Goal: Contribute content: Add original content to the website for others to see

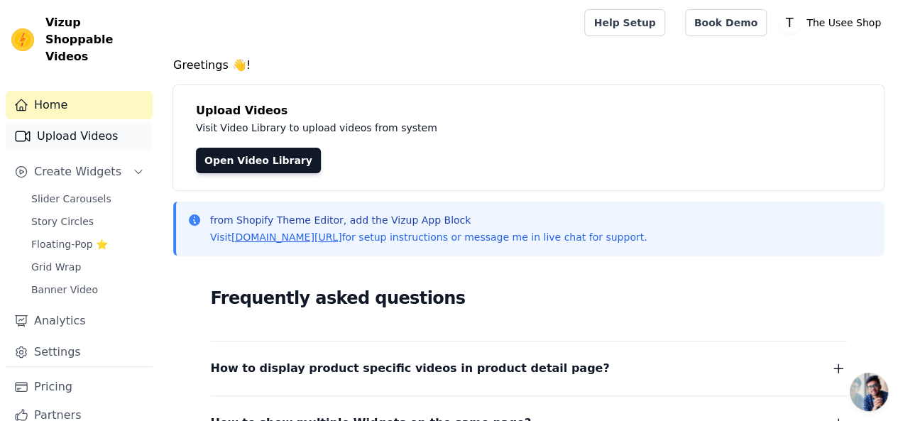
click at [91, 126] on link "Upload Videos" at bounding box center [79, 136] width 147 height 28
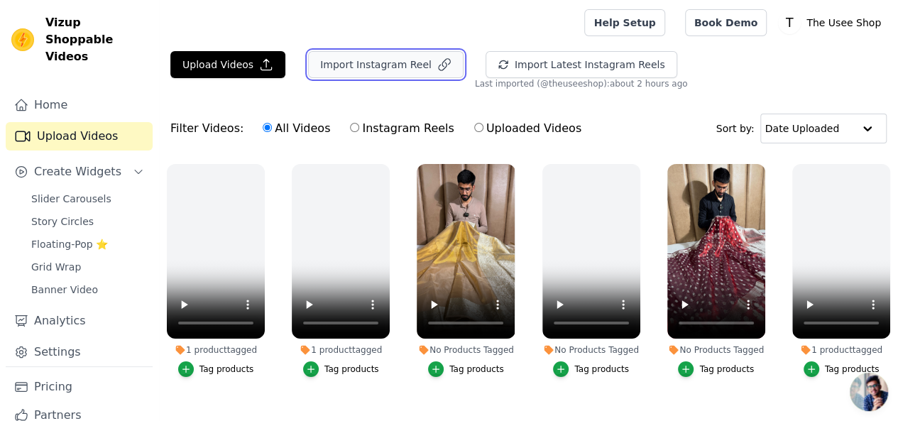
click at [392, 64] on button "Import Instagram Reel" at bounding box center [385, 64] width 155 height 27
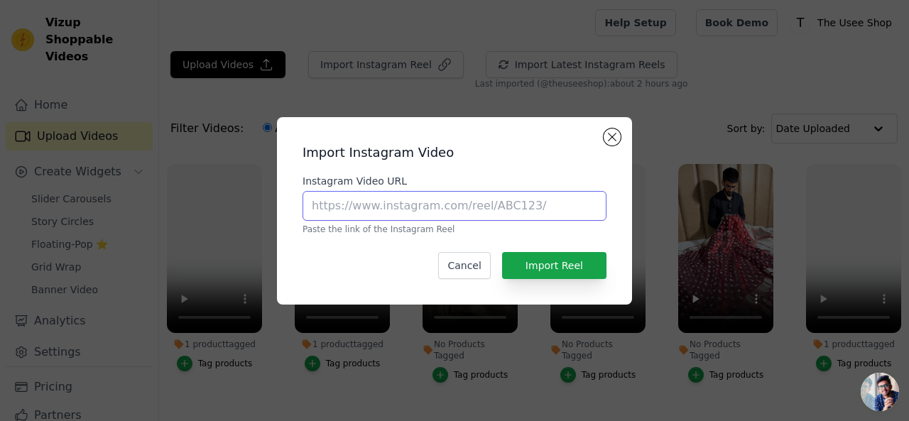
click at [362, 214] on input "Instagram Video URL" at bounding box center [454, 206] width 304 height 30
paste input "https://www.instagram.com/reel/C_9poUwSFNV/?utm_source=ig_web_copy_link"
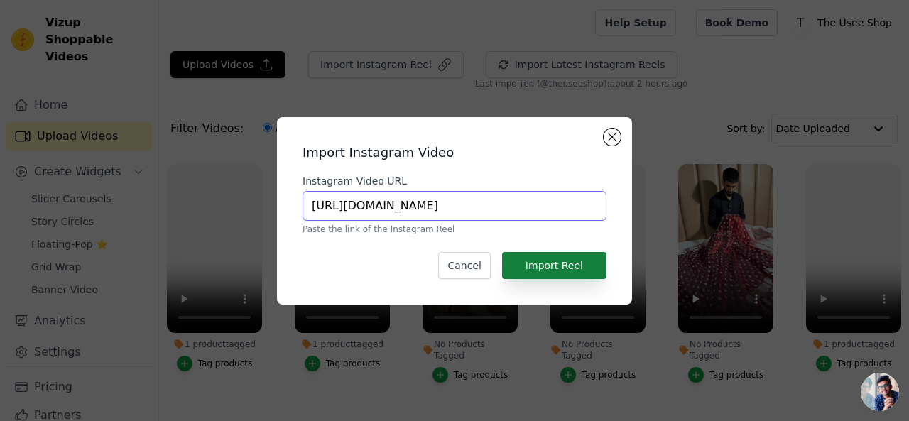
type input "https://www.instagram.com/reel/C_9poUwSFNV/?utm_source=ig_web_copy_link"
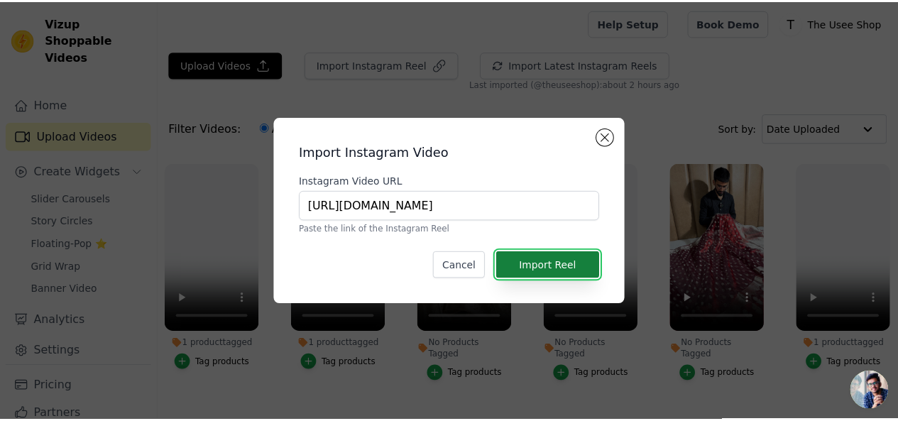
scroll to position [0, 0]
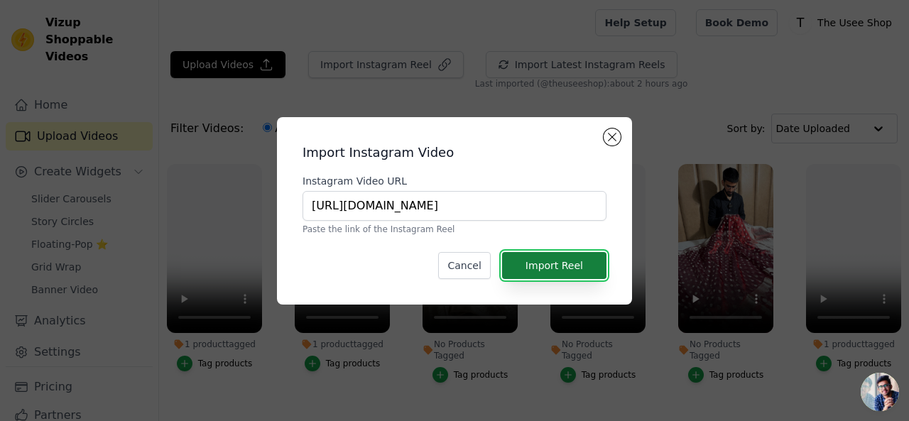
click at [571, 268] on button "Import Reel" at bounding box center [554, 265] width 104 height 27
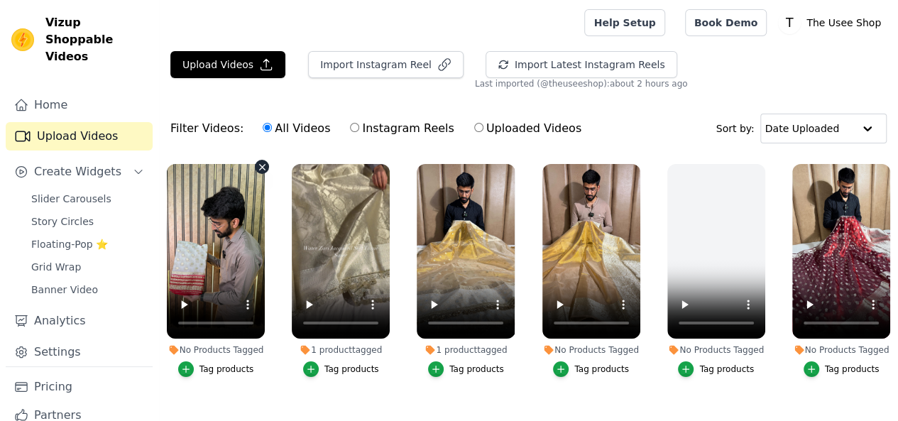
scroll to position [126, 0]
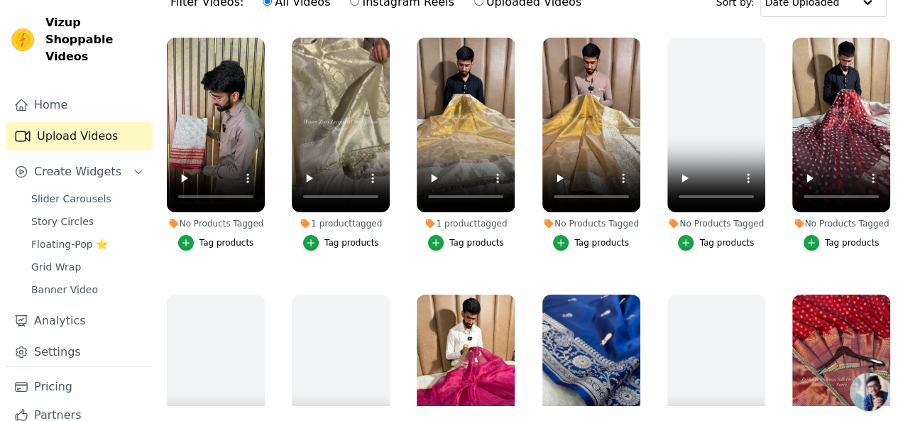
click at [210, 237] on div "Tag products" at bounding box center [227, 242] width 55 height 11
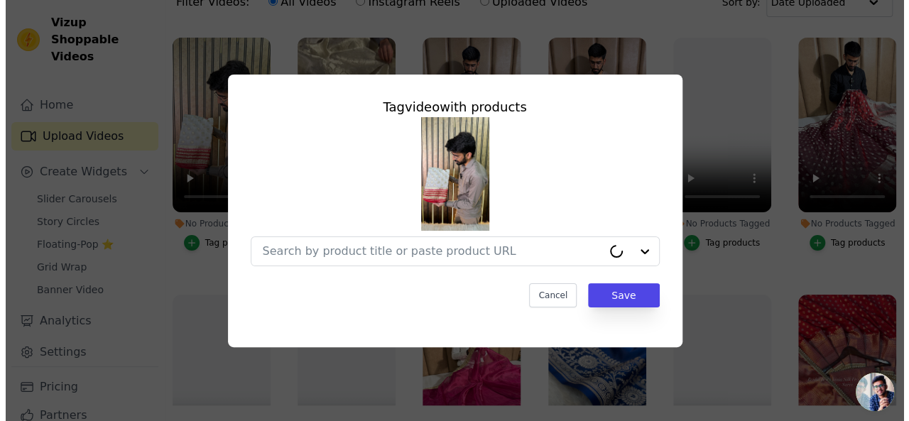
scroll to position [0, 0]
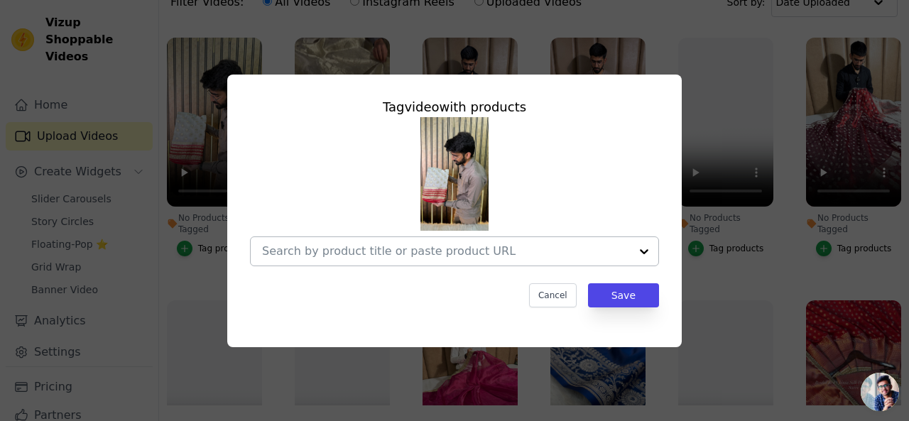
click at [337, 259] on div at bounding box center [446, 251] width 368 height 28
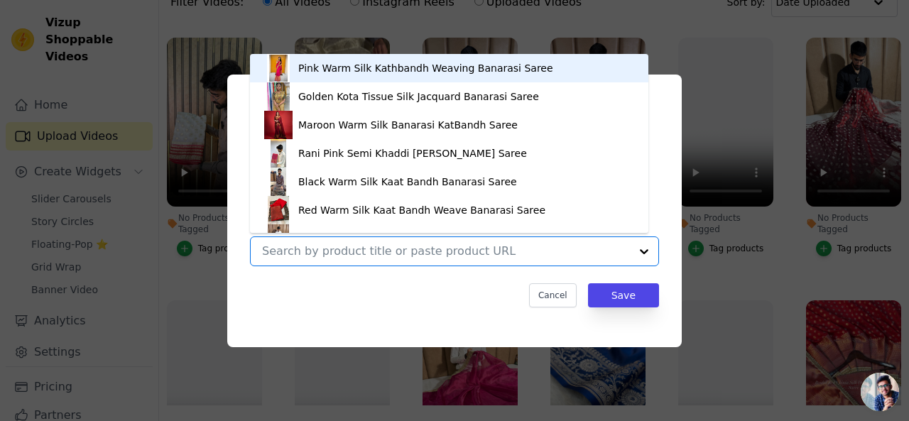
paste input "https://theuseeshop.com/products/cream-viscose-georgette-saree-with-red-blouse"
type input "https://theuseeshop.com/products/cream-viscose-georgette-saree-with-red-blouse"
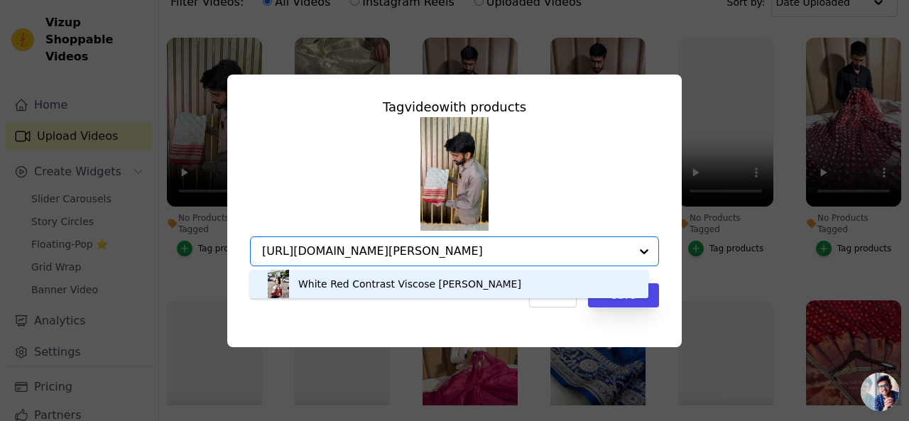
click at [349, 285] on div "White Red Contrast Viscose Georgette Banarasi Saree" at bounding box center [409, 284] width 223 height 14
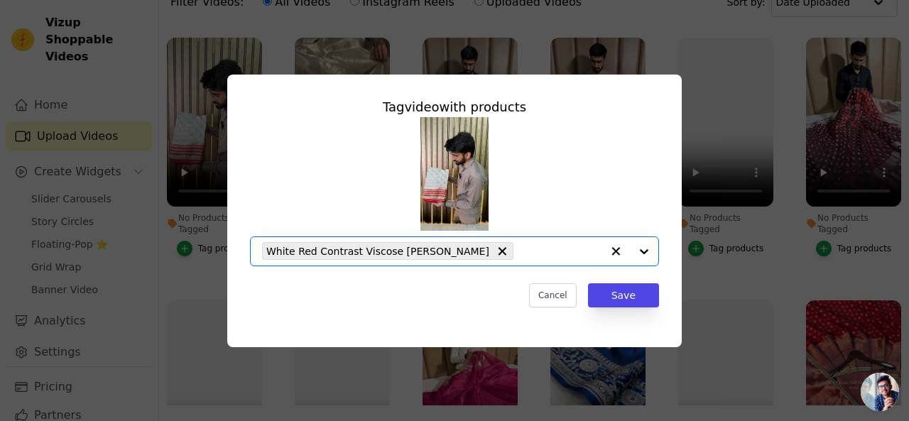
scroll to position [0, 0]
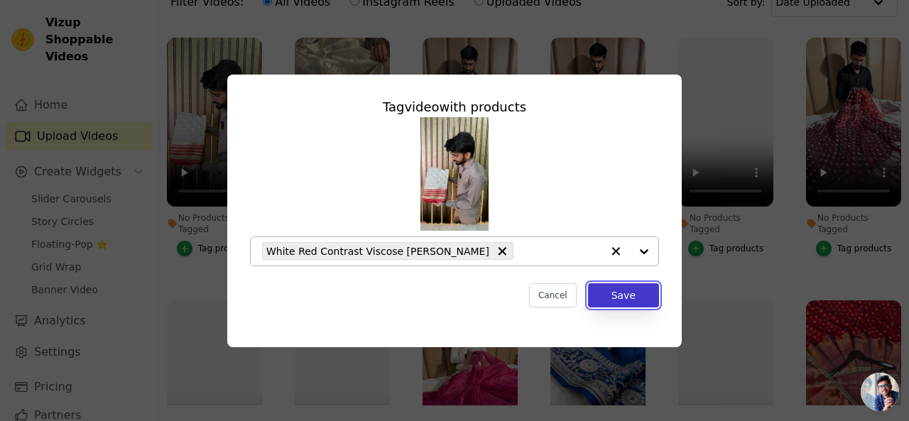
click at [626, 296] on button "Save" at bounding box center [623, 295] width 71 height 24
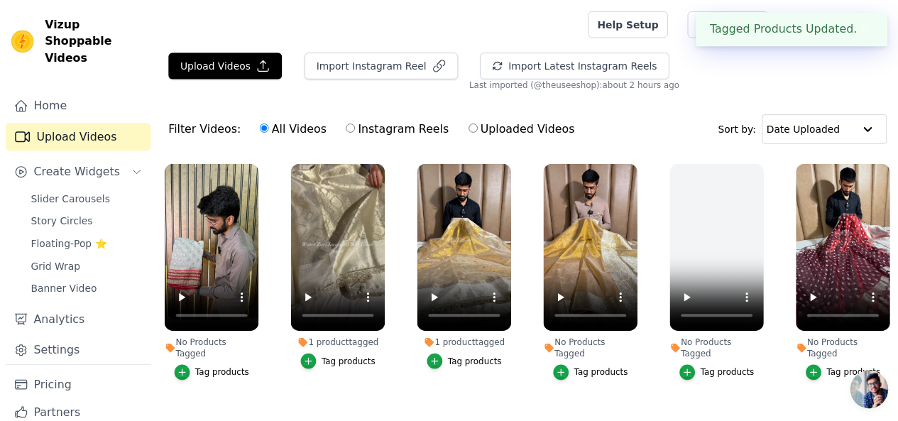
scroll to position [126, 0]
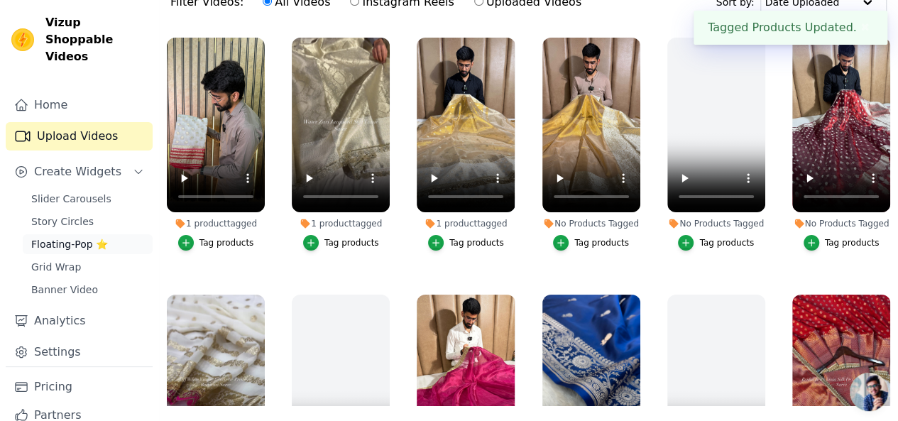
click at [62, 237] on span "Floating-Pop ⭐" at bounding box center [69, 244] width 77 height 14
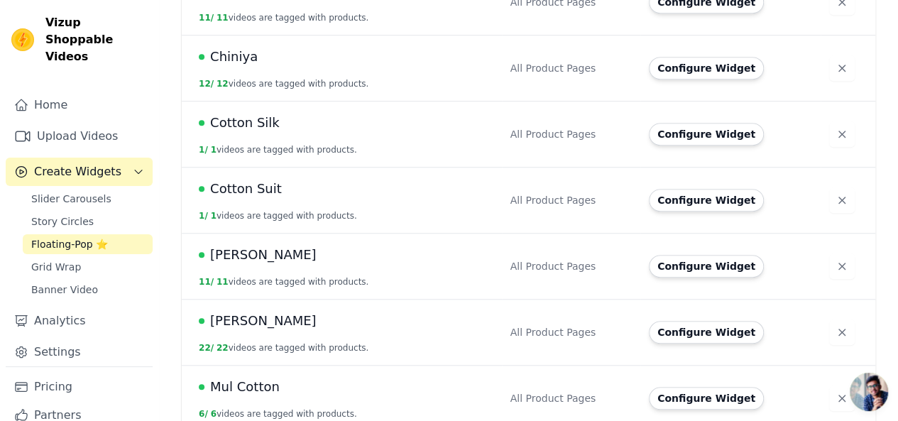
scroll to position [497, 0]
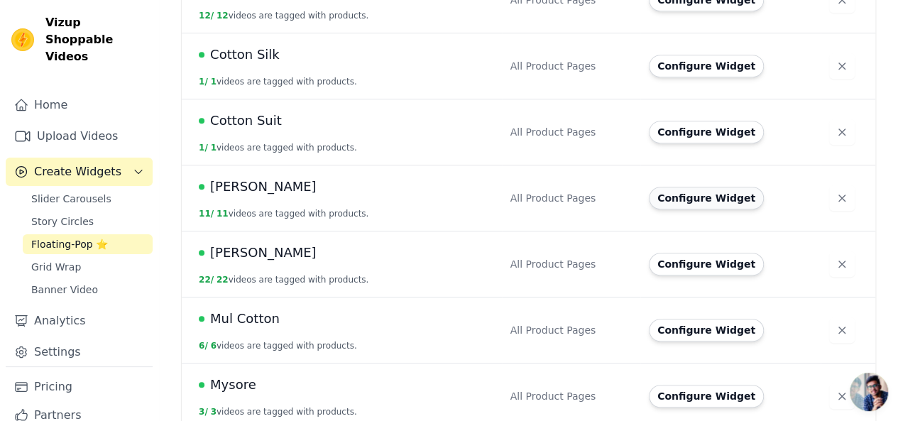
click at [699, 187] on button "Configure Widget" at bounding box center [706, 198] width 115 height 23
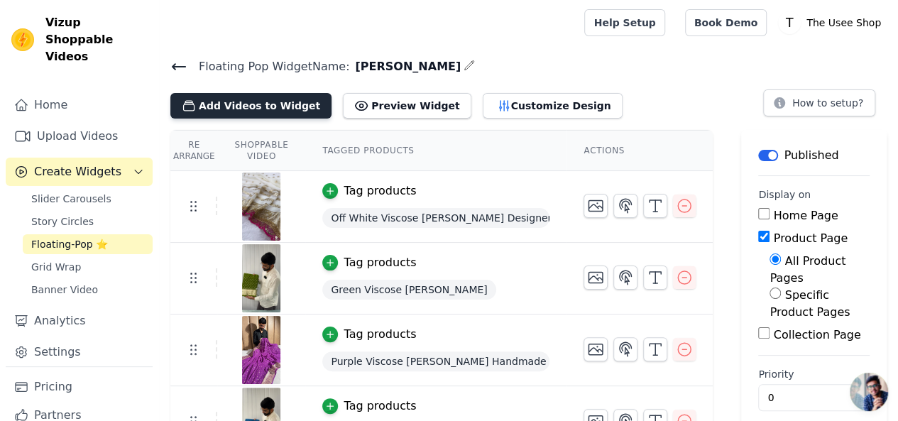
click at [258, 104] on button "Add Videos to Widget" at bounding box center [250, 106] width 161 height 26
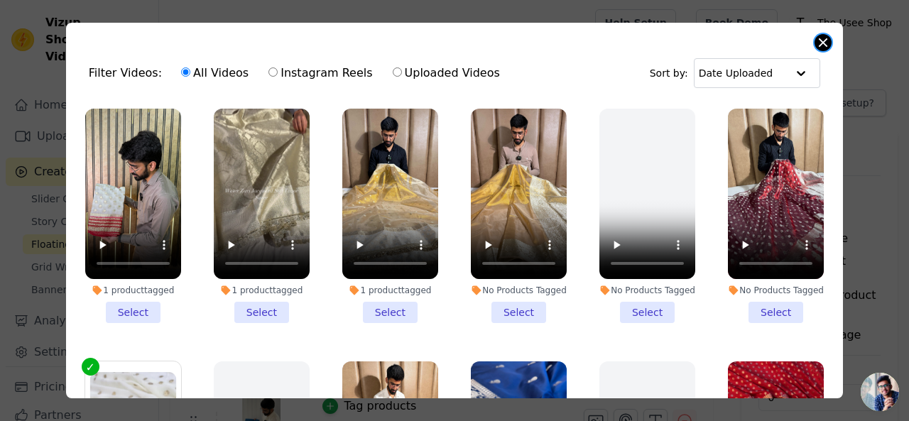
click at [821, 47] on button "Close modal" at bounding box center [822, 42] width 17 height 17
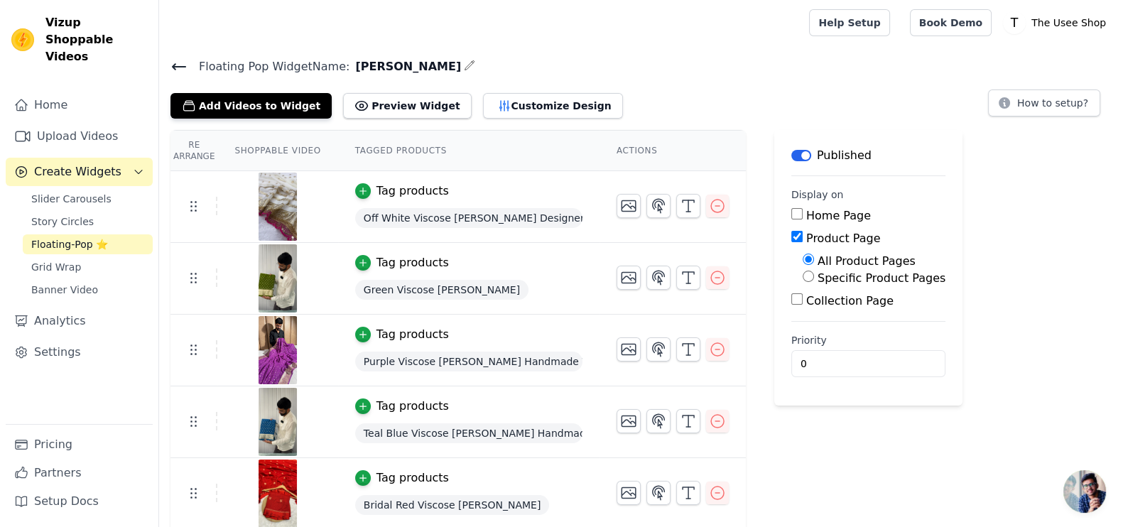
drag, startPoint x: 892, startPoint y: 2, endPoint x: 670, endPoint y: 99, distance: 241.7
click at [670, 99] on div "Add Videos to Widget Preview Widget Customize Design How to setup?" at bounding box center [640, 102] width 941 height 31
click at [224, 98] on button "Add Videos to Widget" at bounding box center [250, 106] width 161 height 26
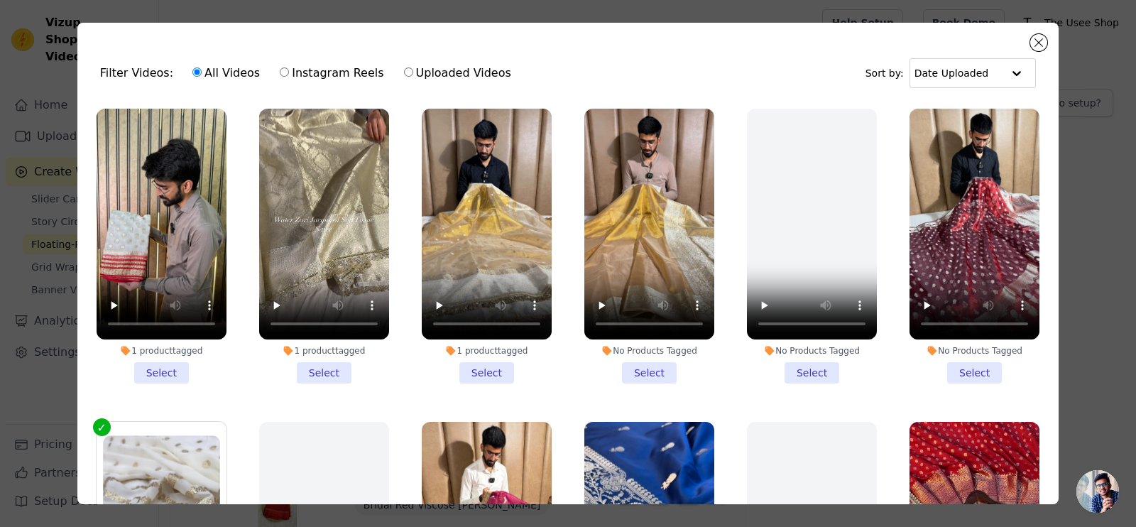
click at [156, 359] on li "1 product tagged Select" at bounding box center [162, 246] width 130 height 275
click at [0, 0] on input "1 product tagged Select" at bounding box center [0, 0] width 0 height 0
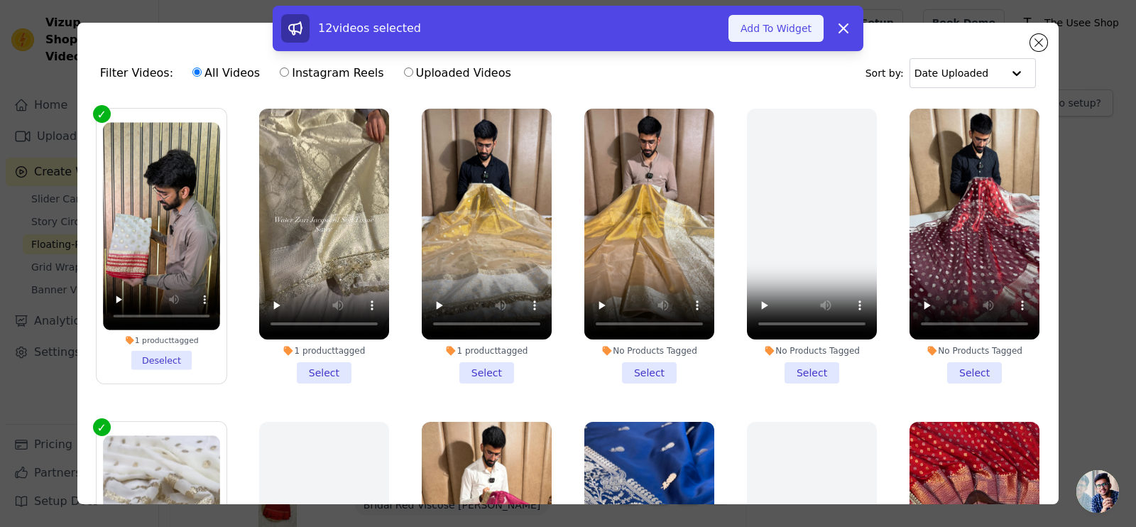
click at [801, 31] on button "Add To Widget" at bounding box center [775, 28] width 95 height 27
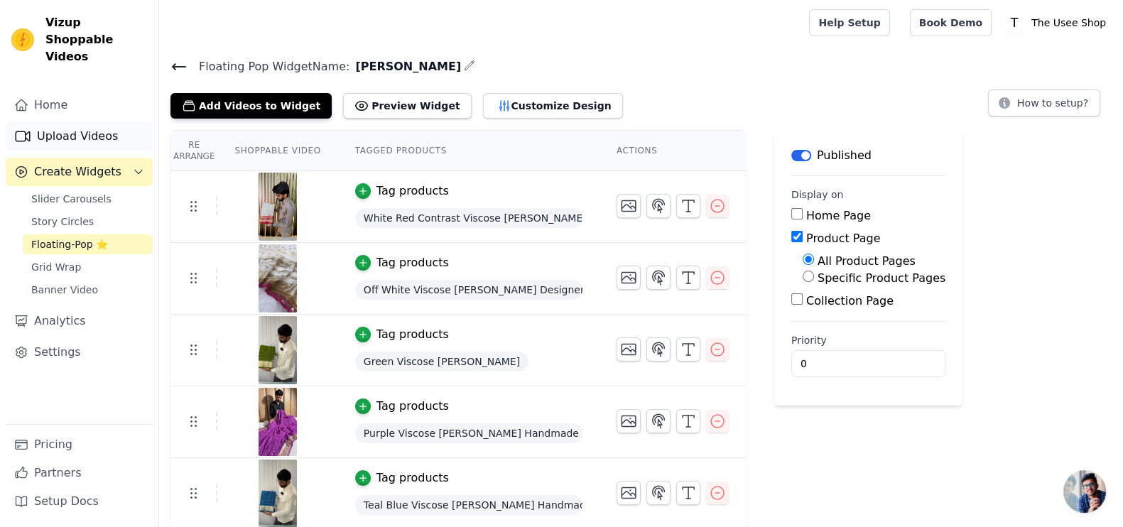
click at [67, 122] on link "Upload Videos" at bounding box center [79, 136] width 147 height 28
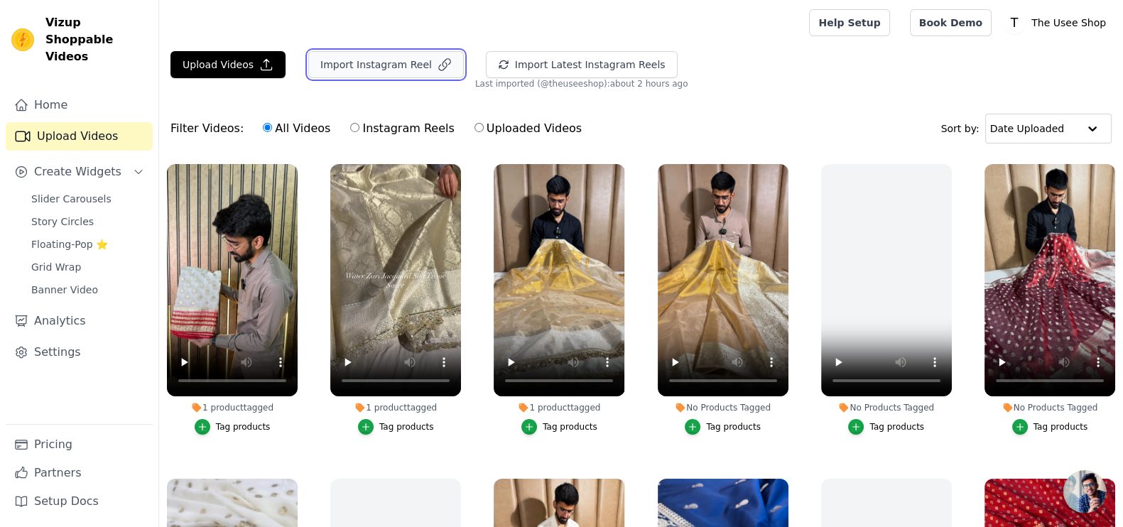
click at [381, 62] on button "Import Instagram Reel" at bounding box center [385, 64] width 155 height 27
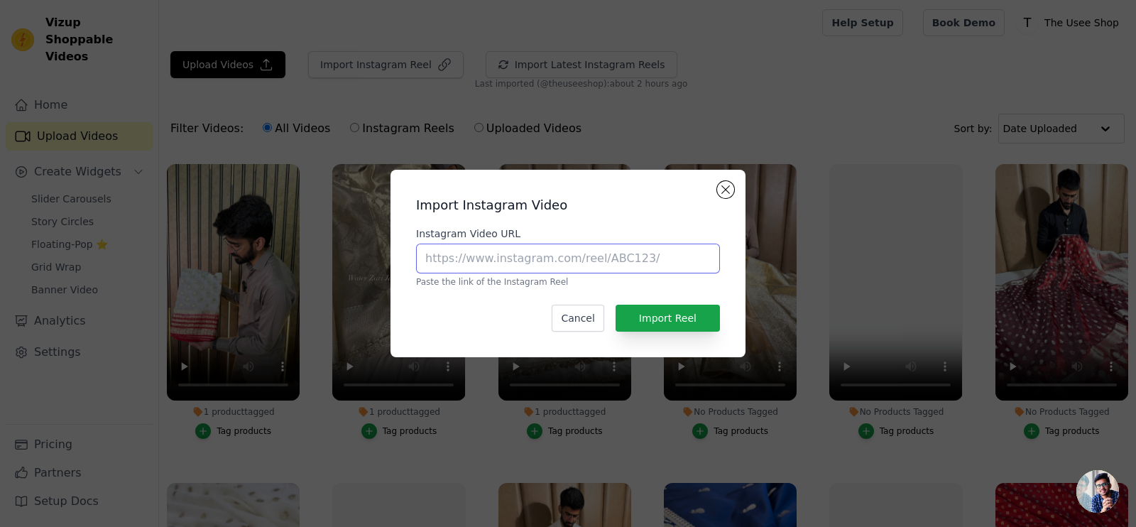
click at [496, 250] on input "Instagram Video URL" at bounding box center [568, 259] width 304 height 30
paste input "https://www.instagram.com/p/DLoW9n9SFbp/?utm_source=ig_web_copy_link"
type input "https://www.instagram.com/p/DLoW9n9SFbp/?utm_source=ig_web_copy_link"
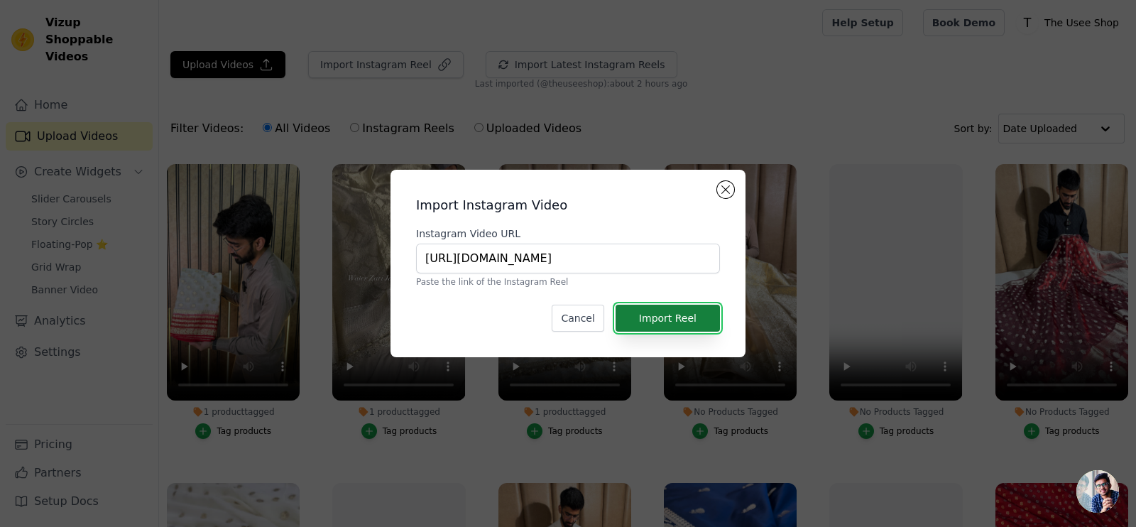
click at [664, 322] on button "Import Reel" at bounding box center [668, 318] width 104 height 27
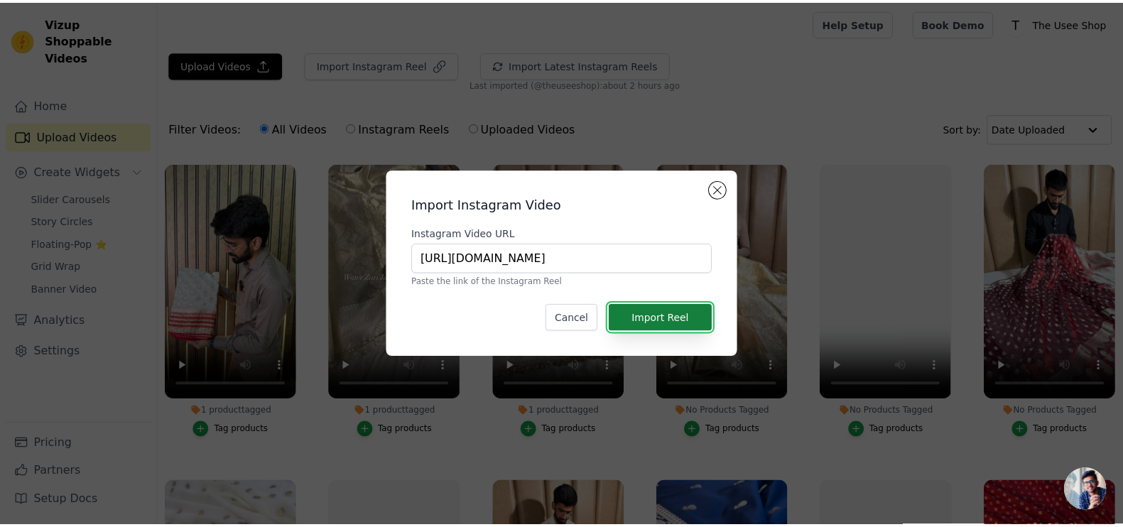
scroll to position [0, 0]
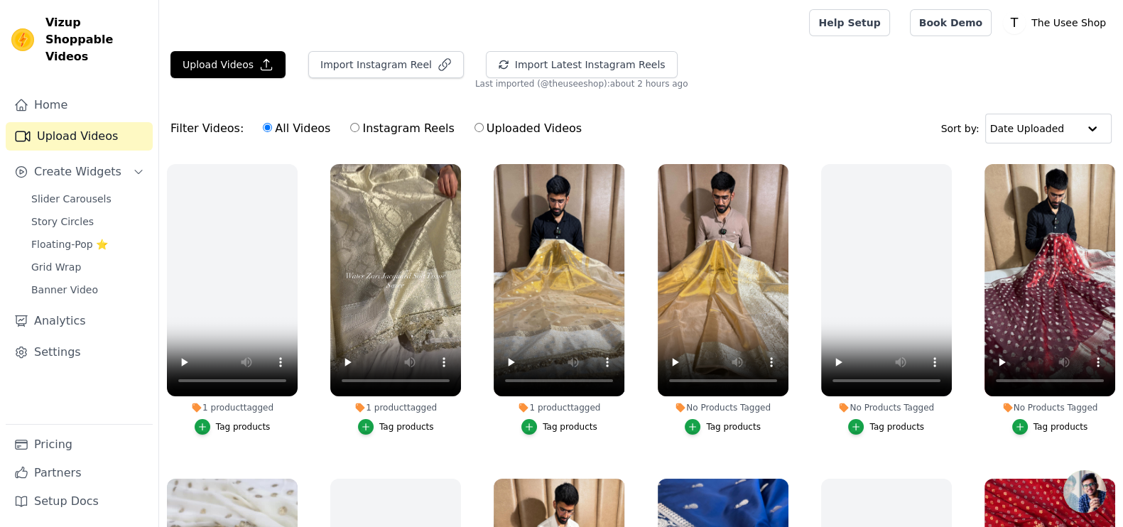
click at [56, 129] on link "Upload Videos" at bounding box center [79, 136] width 147 height 28
click at [61, 123] on link "Upload Videos" at bounding box center [79, 136] width 147 height 28
click at [61, 122] on link "Upload Videos" at bounding box center [79, 136] width 147 height 28
click at [382, 65] on button "Import Instagram Reel" at bounding box center [385, 64] width 155 height 27
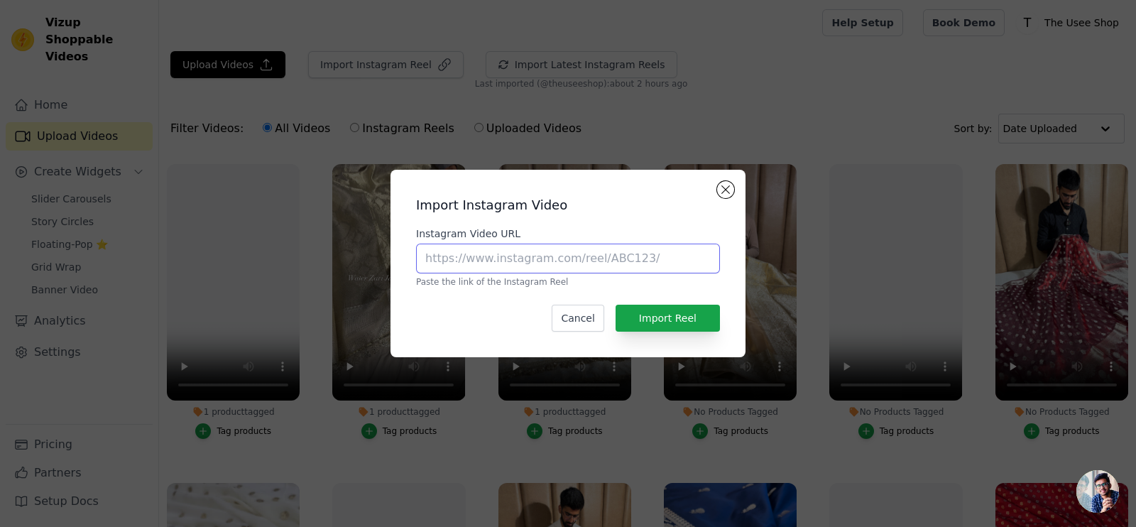
click at [532, 256] on input "Instagram Video URL" at bounding box center [568, 259] width 304 height 30
paste input "https://www.instagram.com/reel/DDtwMosShgB/?utm_source=ig_web_copy_link"
type input "https://www.instagram.com/reel/DDtwMosShgB/?utm_source=ig_web_copy_link"
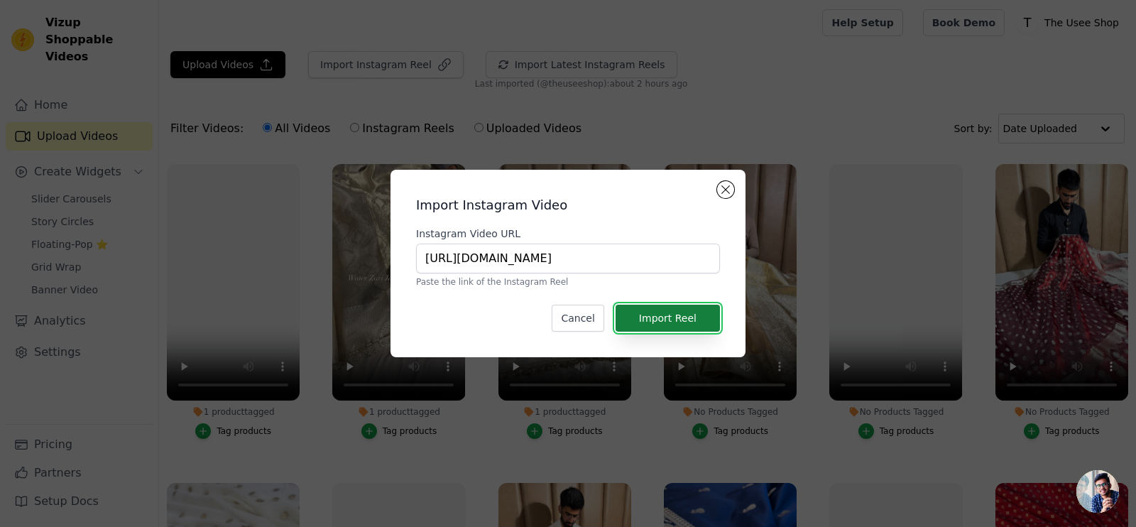
click at [680, 327] on button "Import Reel" at bounding box center [668, 318] width 104 height 27
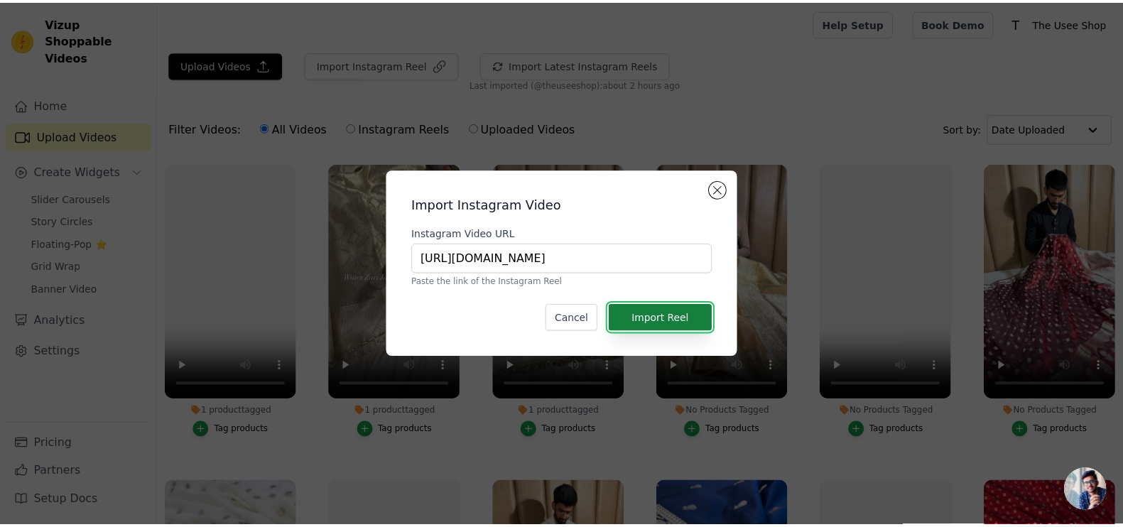
scroll to position [0, 0]
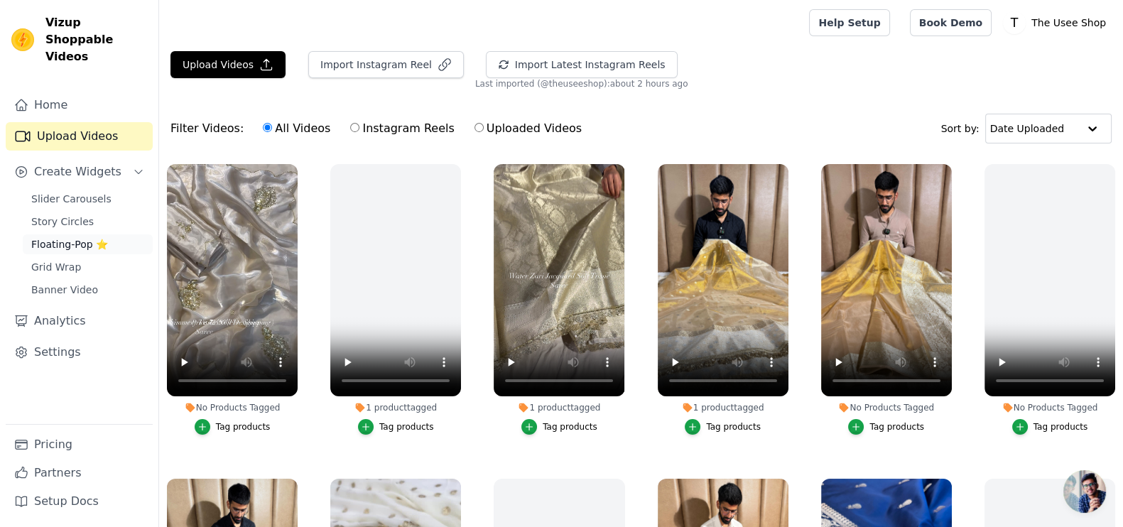
click at [85, 237] on span "Floating-Pop ⭐" at bounding box center [69, 244] width 77 height 14
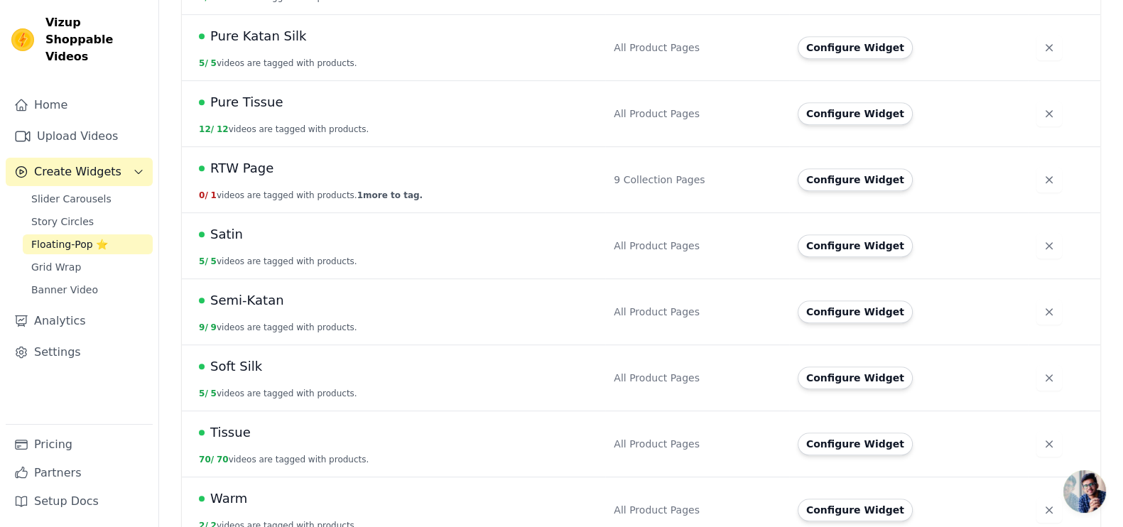
scroll to position [1033, 0]
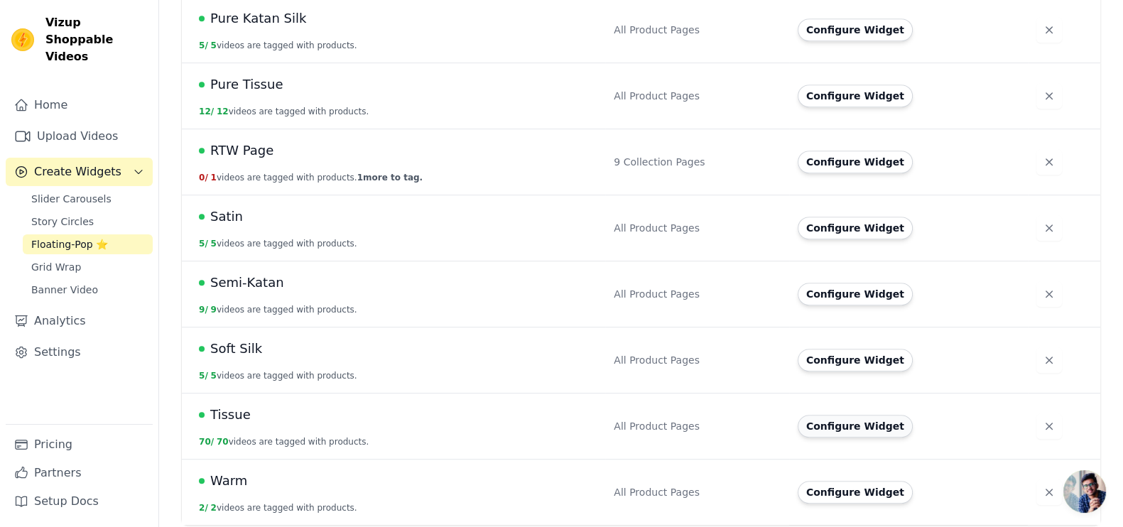
click at [827, 420] on button "Configure Widget" at bounding box center [854, 426] width 115 height 23
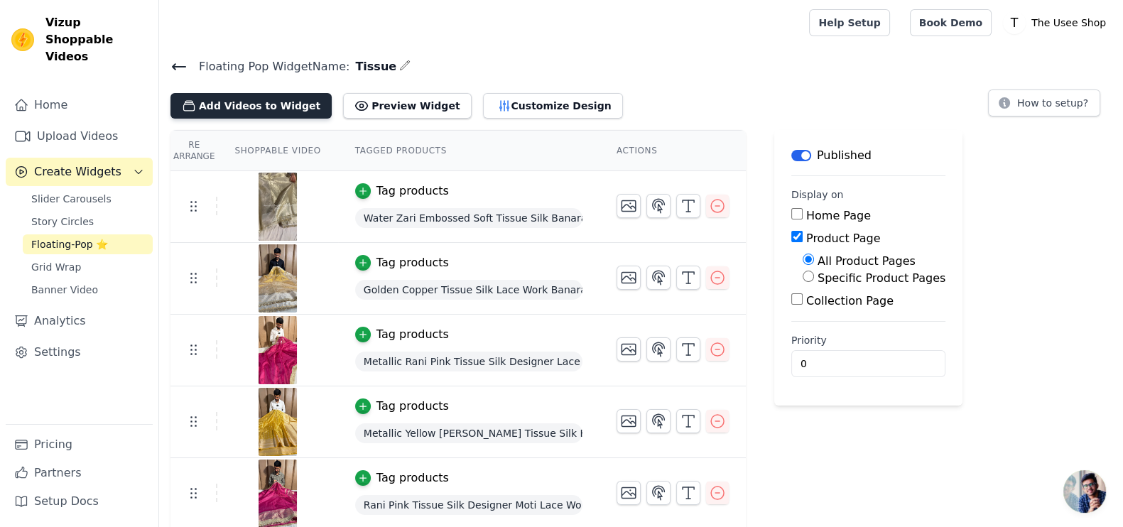
click at [249, 103] on button "Add Videos to Widget" at bounding box center [250, 106] width 161 height 26
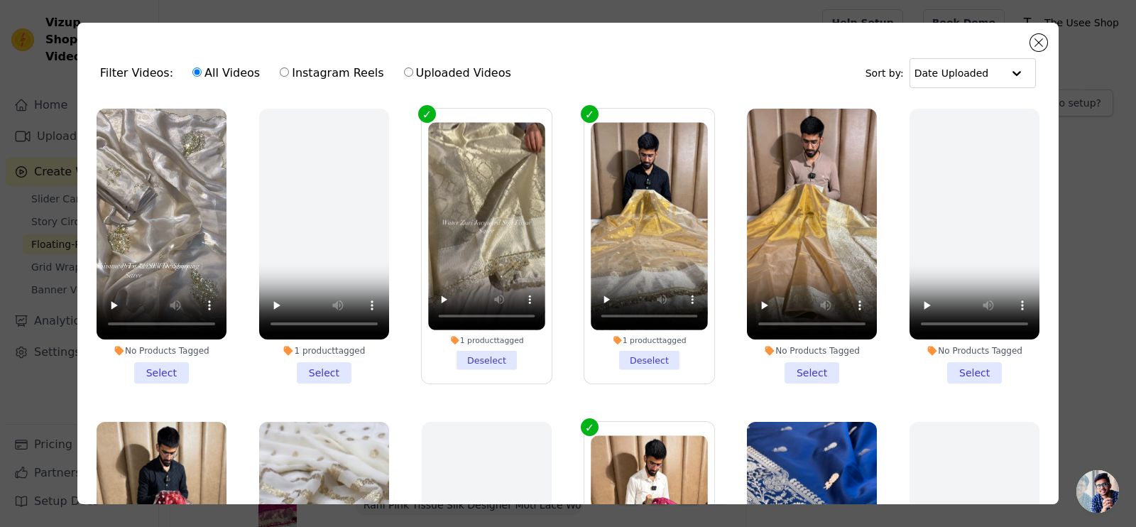
click at [156, 361] on li "No Products Tagged Select" at bounding box center [162, 246] width 130 height 275
click at [0, 0] on input "No Products Tagged Select" at bounding box center [0, 0] width 0 height 0
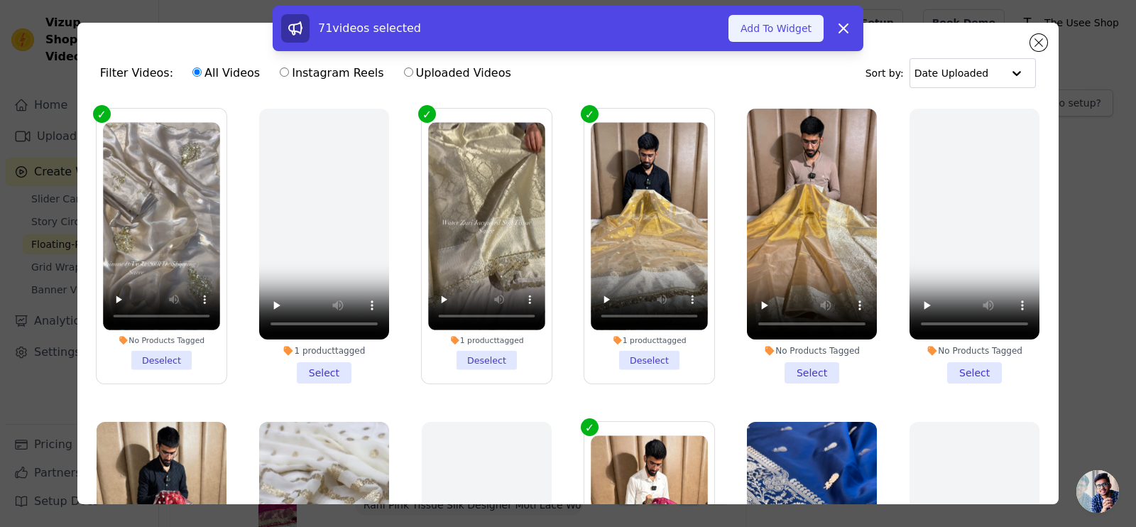
click at [792, 33] on button "Add To Widget" at bounding box center [775, 28] width 95 height 27
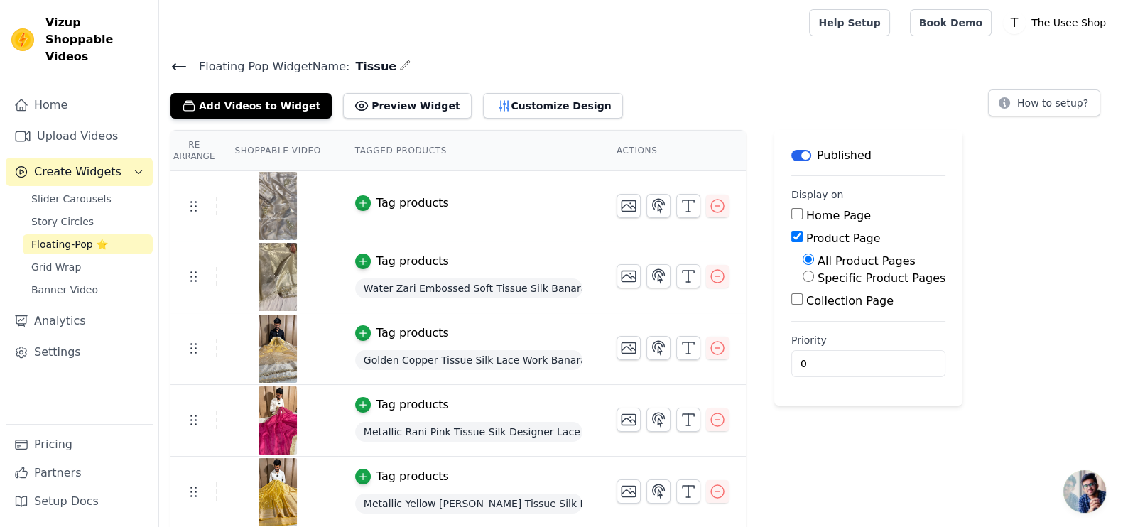
click at [387, 195] on div "Tag products" at bounding box center [412, 203] width 72 height 17
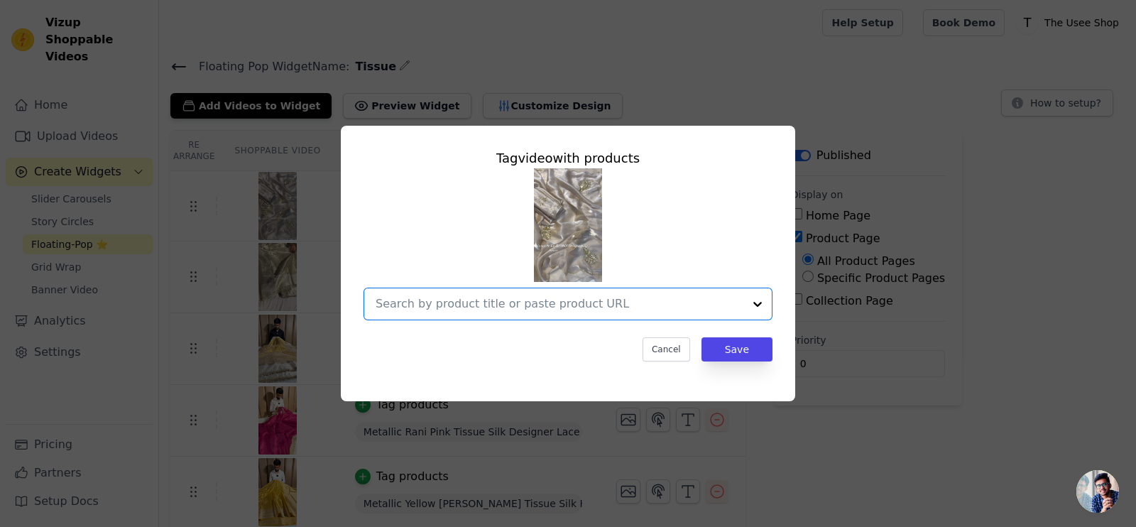
click at [464, 306] on input "text" at bounding box center [560, 303] width 368 height 17
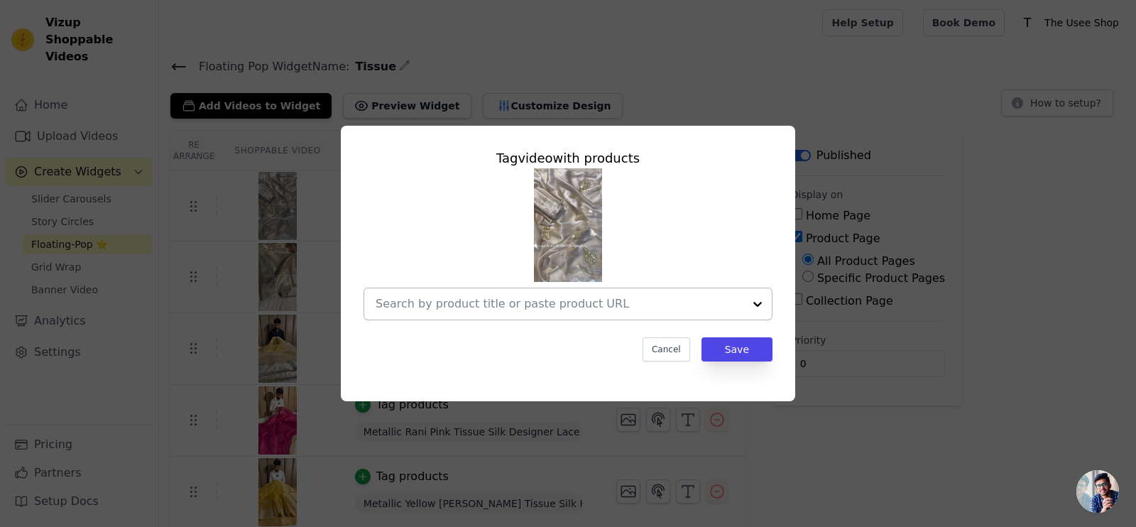
click at [438, 310] on input "text" at bounding box center [560, 303] width 368 height 17
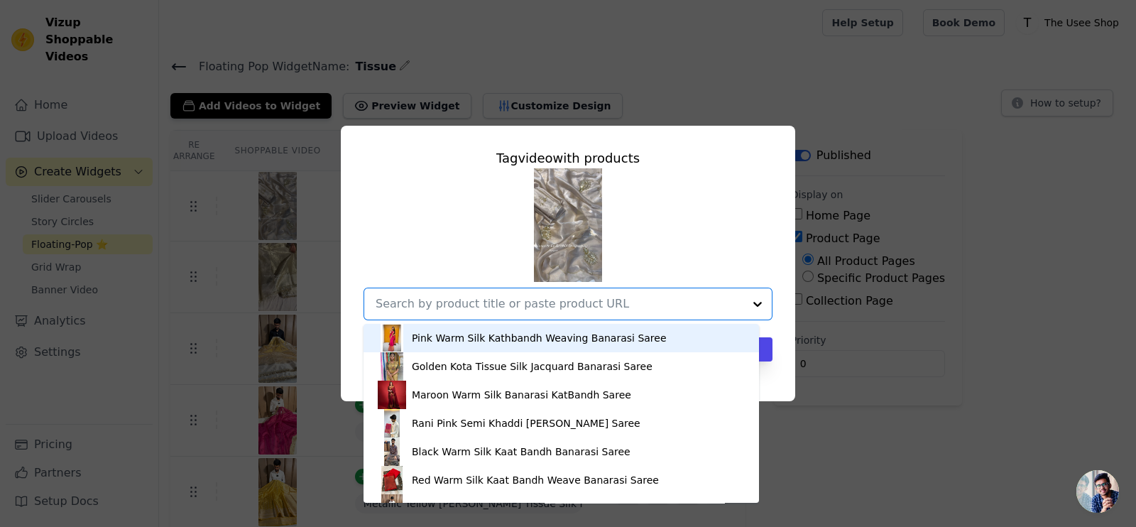
paste input "https://theuseeshop.com/products/ivory-shimmery-tissue-handwork-saree"
type input "https://theuseeshop.com/products/ivory-shimmery-tissue-handwork-saree"
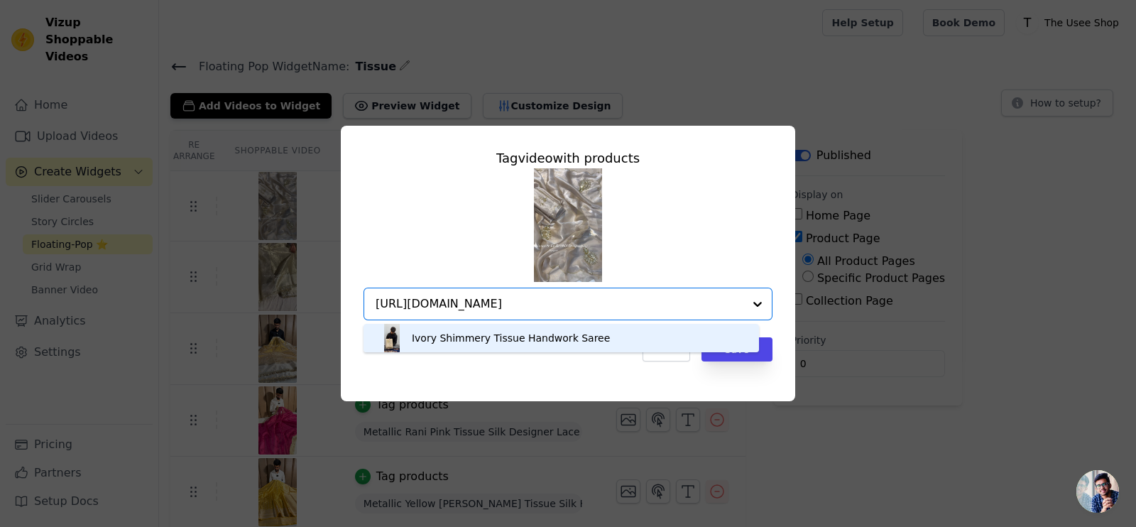
click at [521, 342] on div "Ivory Shimmery Tissue Handwork Saree" at bounding box center [511, 338] width 198 height 14
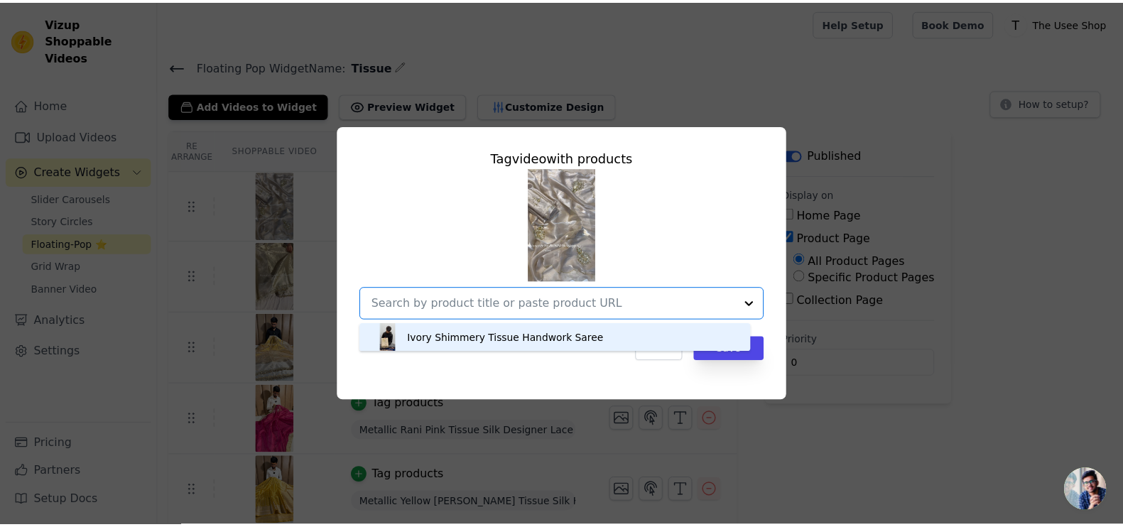
scroll to position [0, 0]
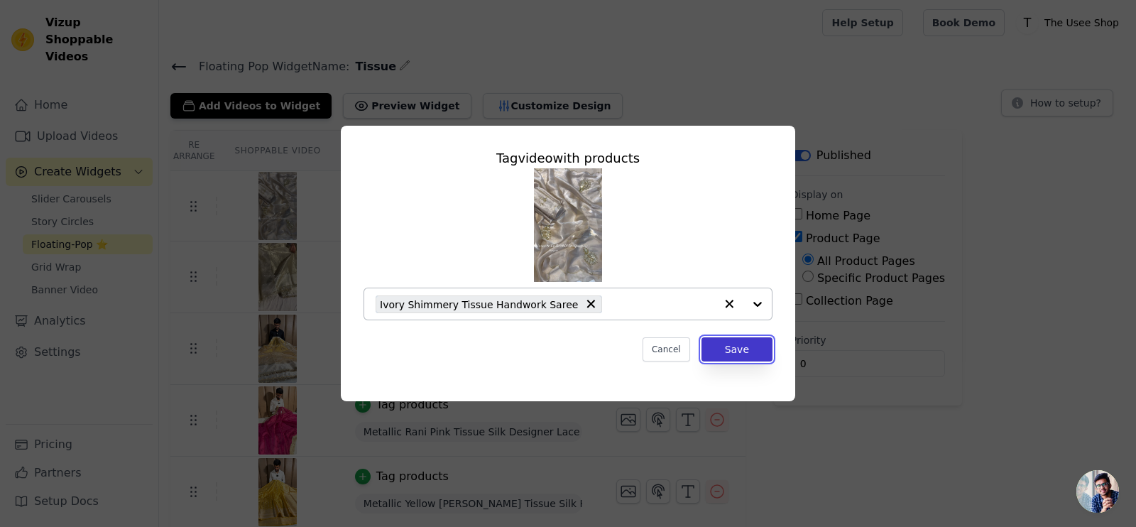
click at [736, 346] on button "Save" at bounding box center [737, 349] width 71 height 24
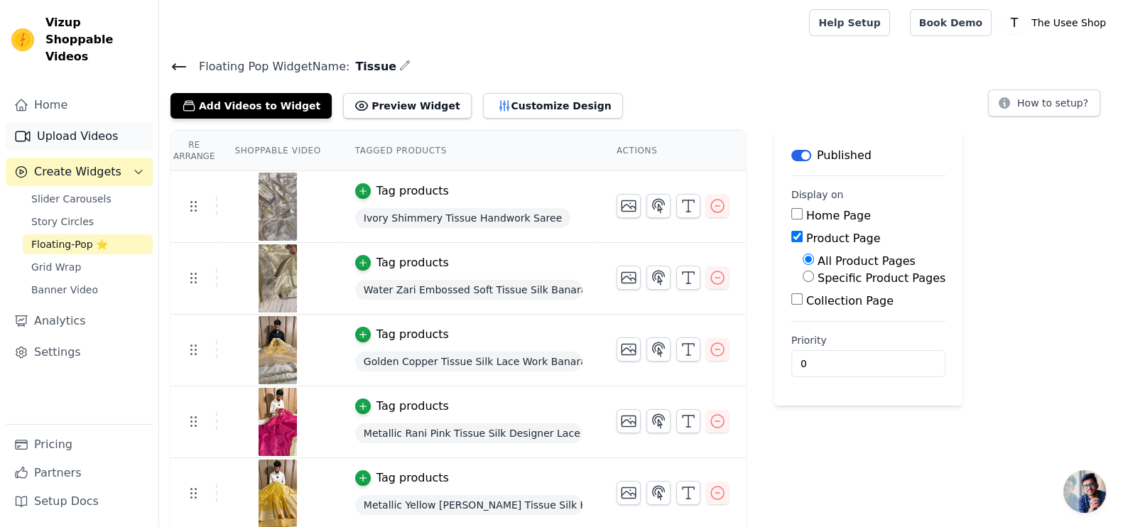
click at [68, 122] on link "Upload Videos" at bounding box center [79, 136] width 147 height 28
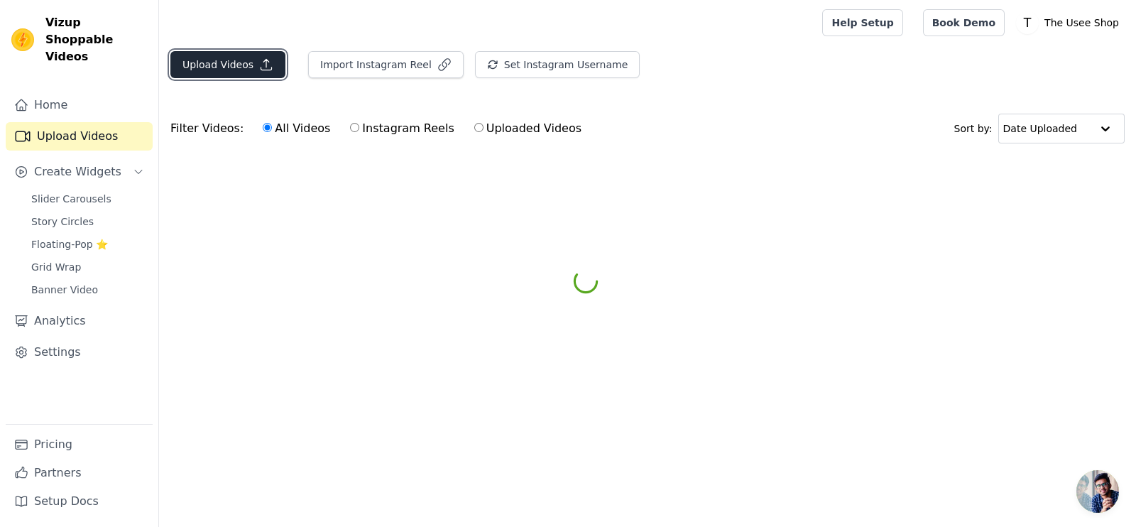
click at [230, 65] on button "Upload Videos" at bounding box center [227, 64] width 115 height 27
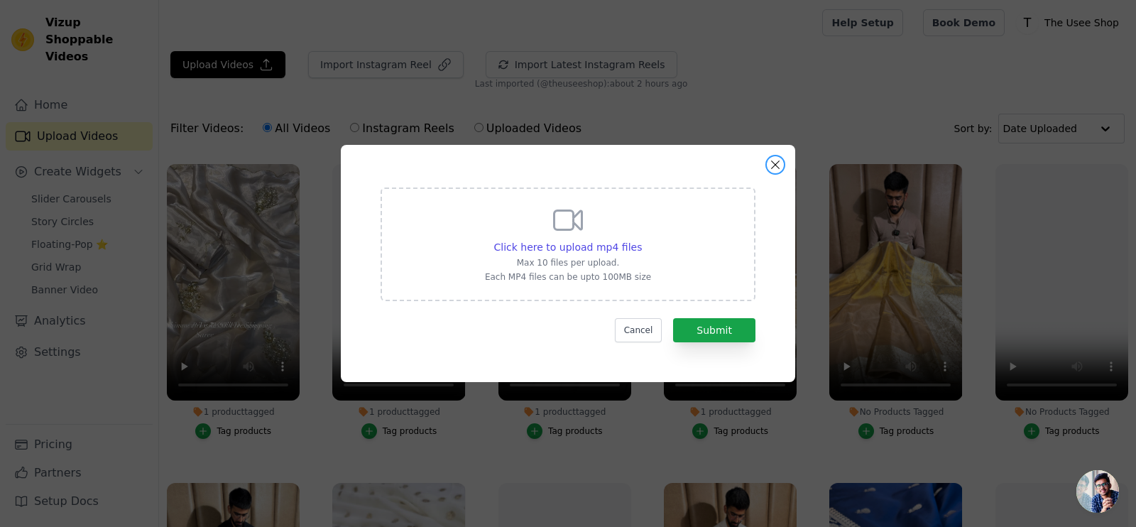
click at [772, 165] on button "Close modal" at bounding box center [775, 164] width 17 height 17
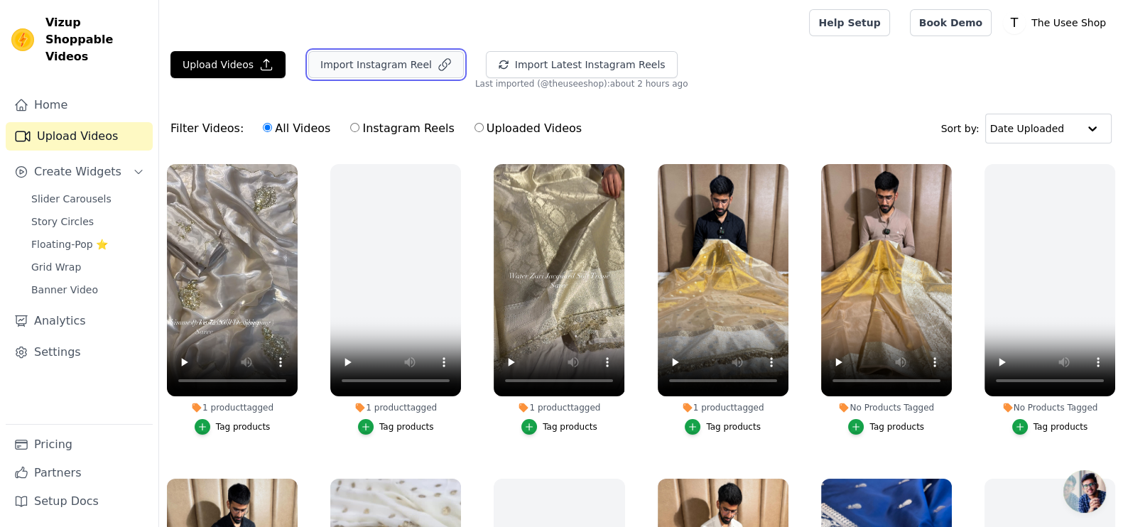
click at [386, 65] on button "Import Instagram Reel" at bounding box center [385, 64] width 155 height 27
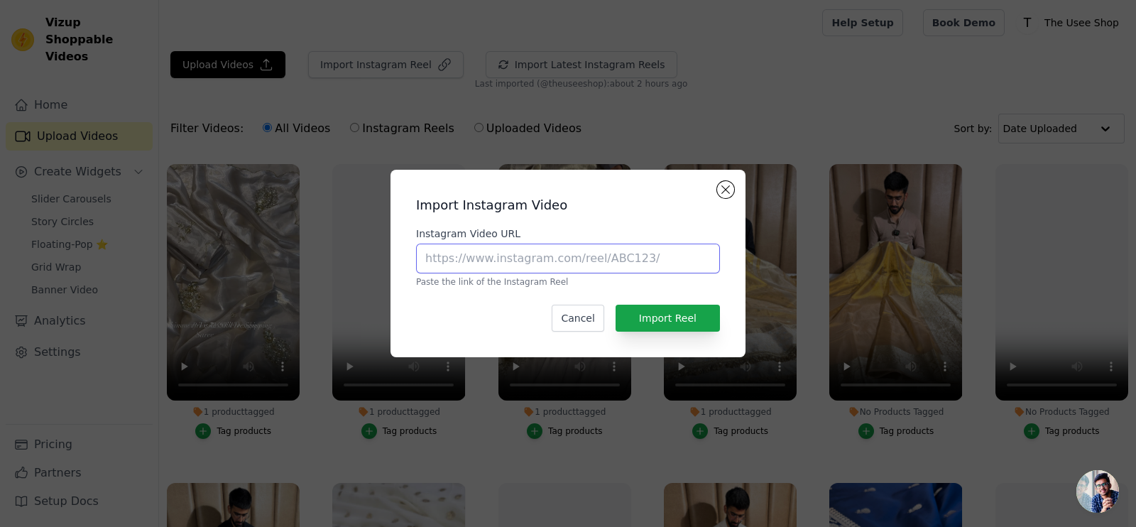
click at [469, 269] on input "Instagram Video URL" at bounding box center [568, 259] width 304 height 30
paste input "https://www.instagram.com/reel/DAm1NmRzzbO/?utm_source=ig_web_copy_link"
type input "https://www.instagram.com/reel/DAm1NmRzzbO/?utm_source=ig_web_copy_link"
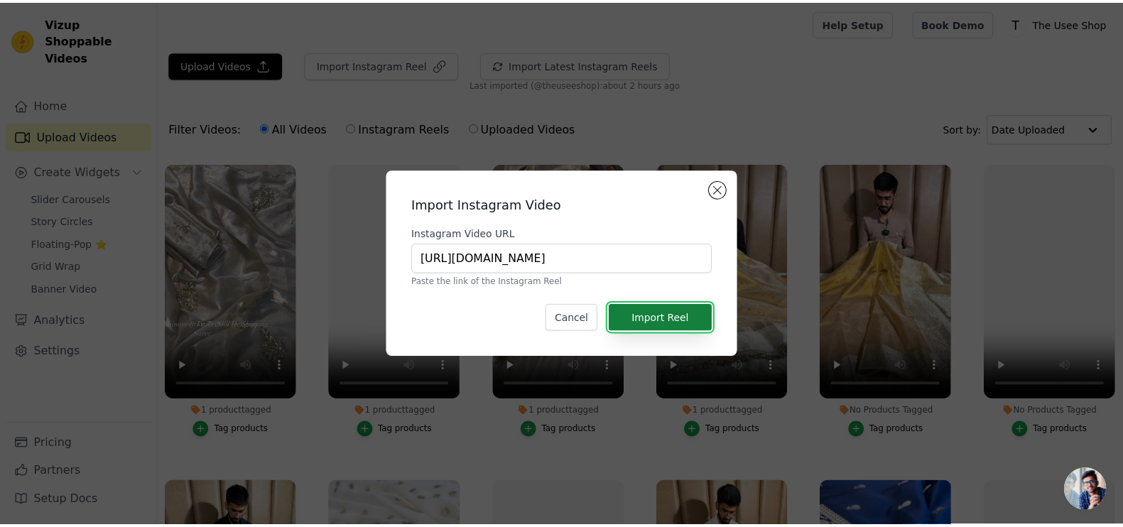
scroll to position [0, 0]
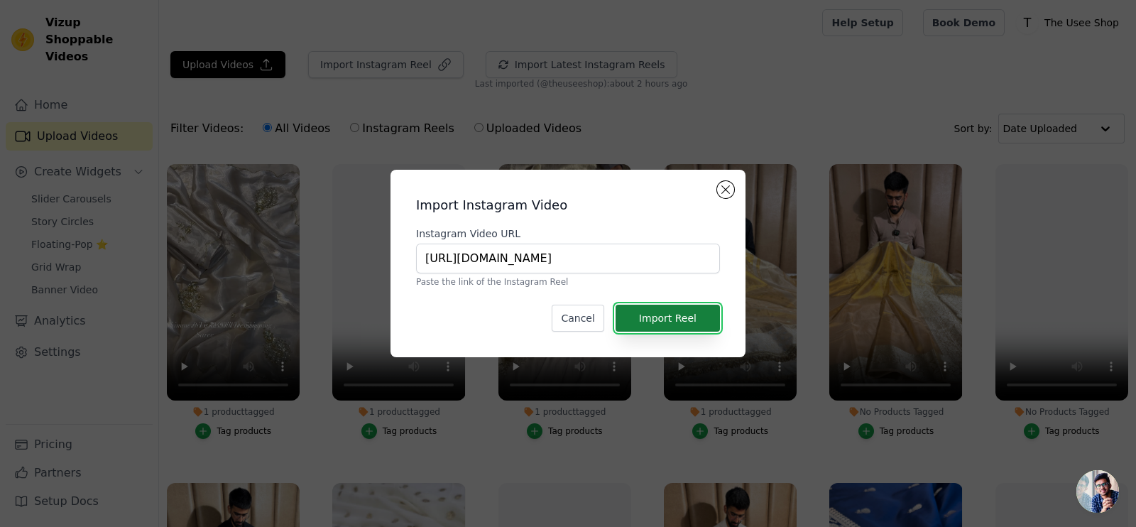
click at [661, 312] on button "Import Reel" at bounding box center [668, 318] width 104 height 27
